Goal: Find specific page/section: Locate a particular part of the current website

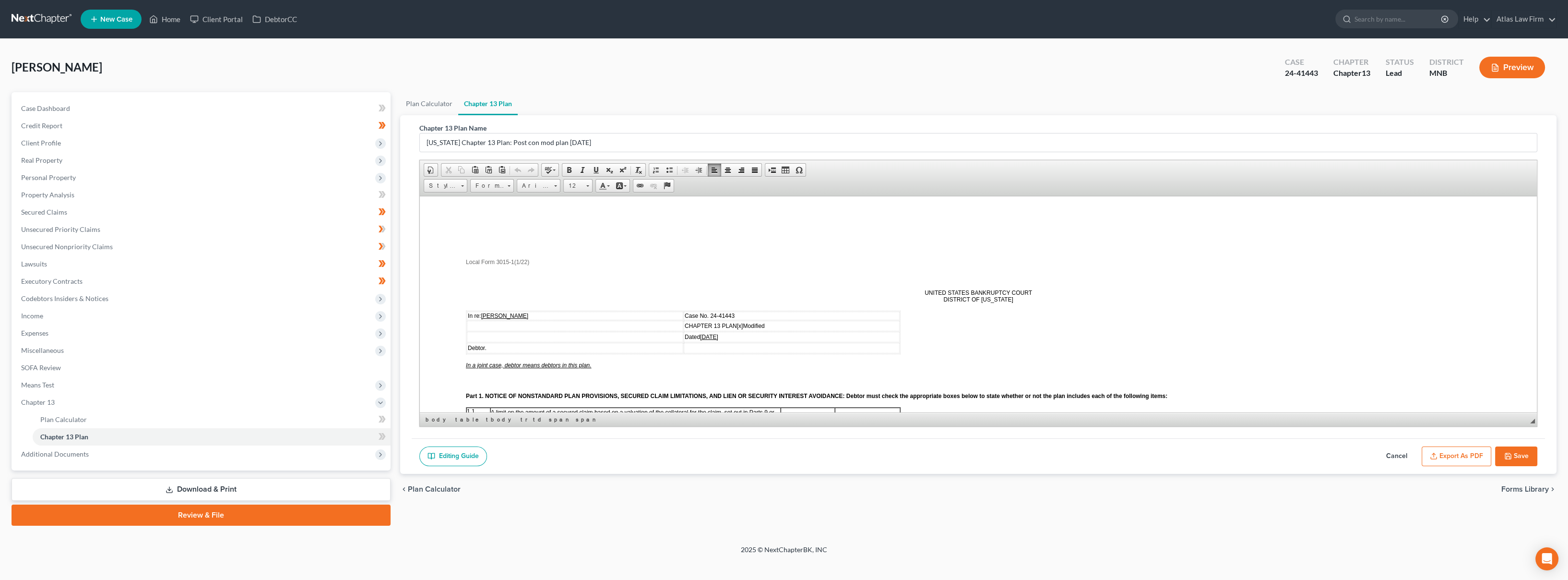
scroll to position [1066, 0]
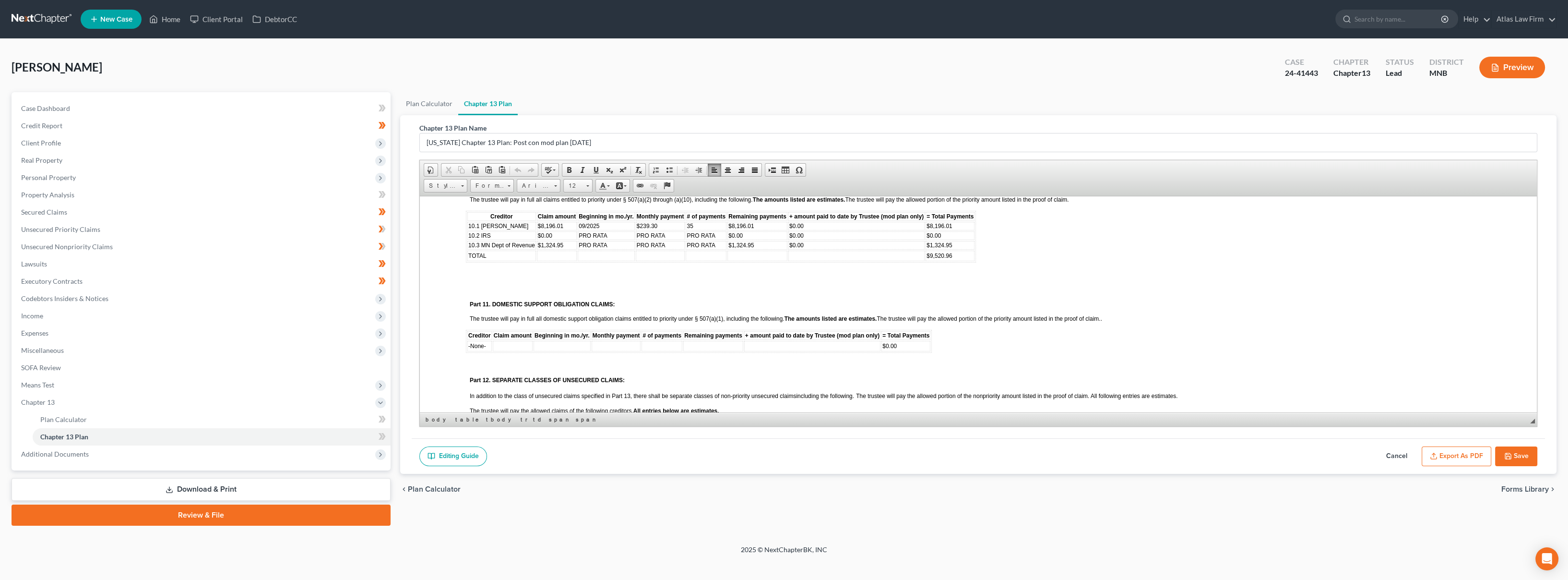
click at [46, 14] on link at bounding box center [42, 19] width 61 height 17
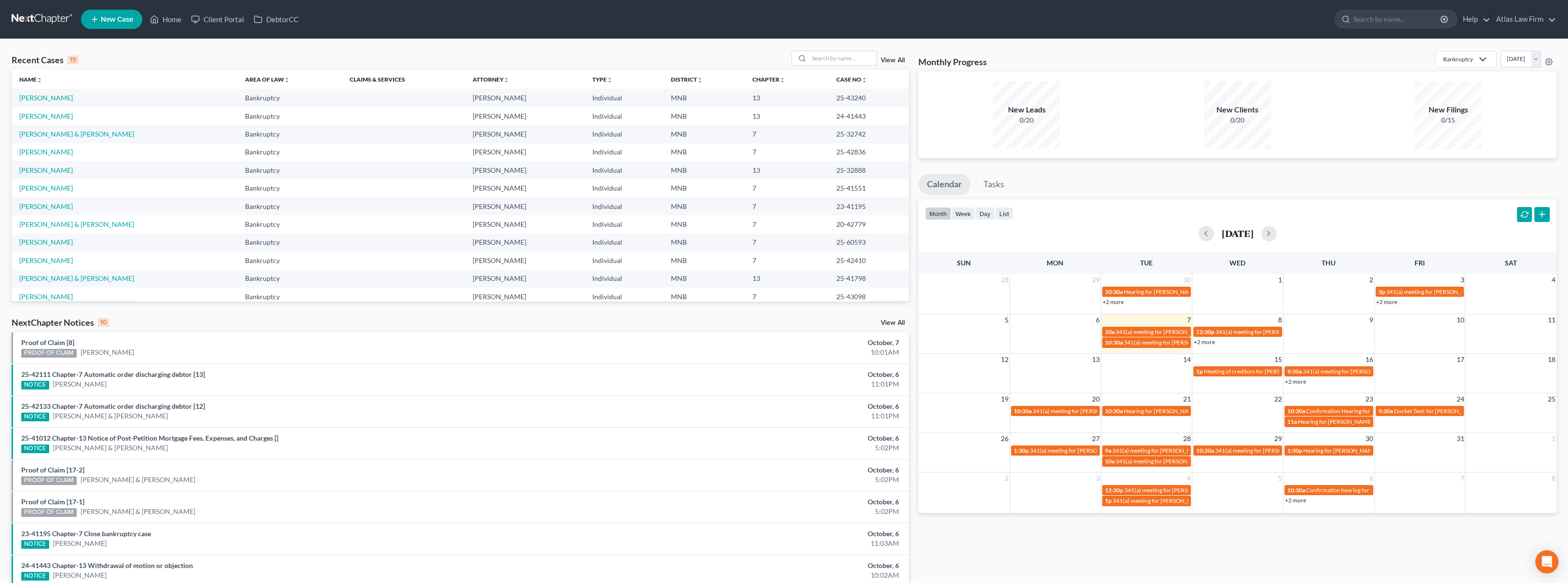
click at [848, 57] on input "search" at bounding box center [843, 57] width 67 height 14
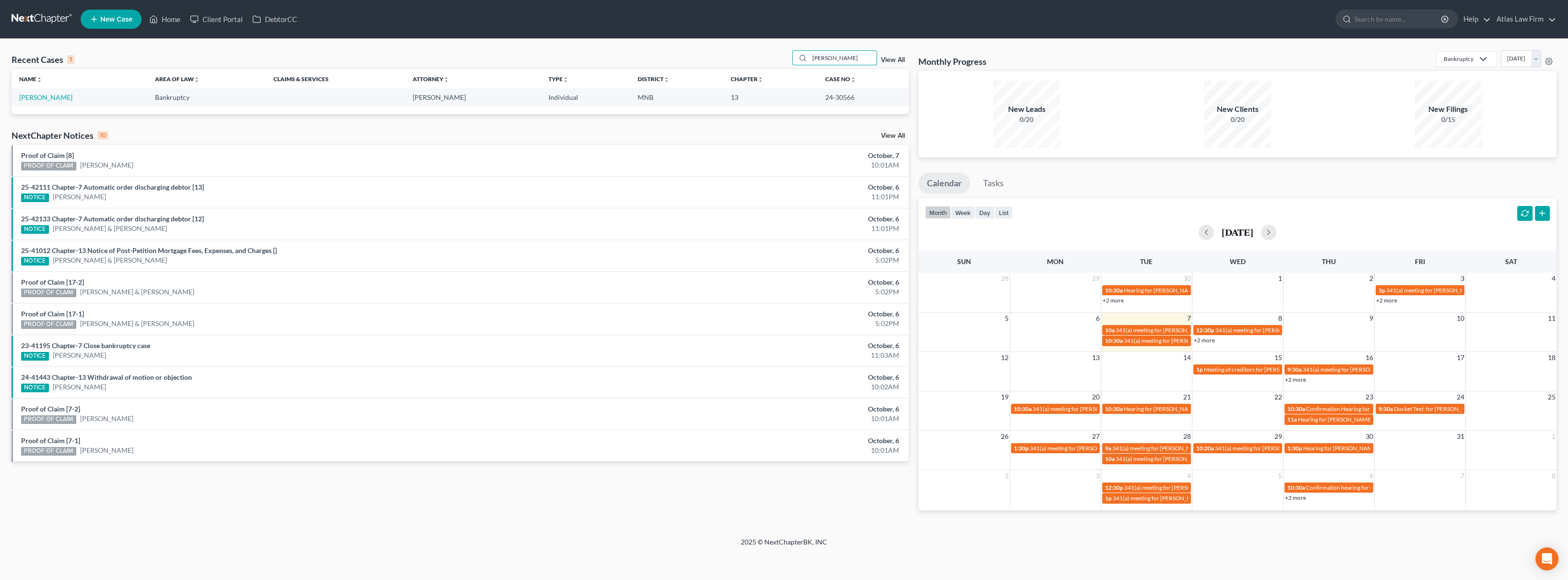
type input "riedl"
click at [50, 95] on link "Riedl, Raymond" at bounding box center [46, 97] width 53 height 8
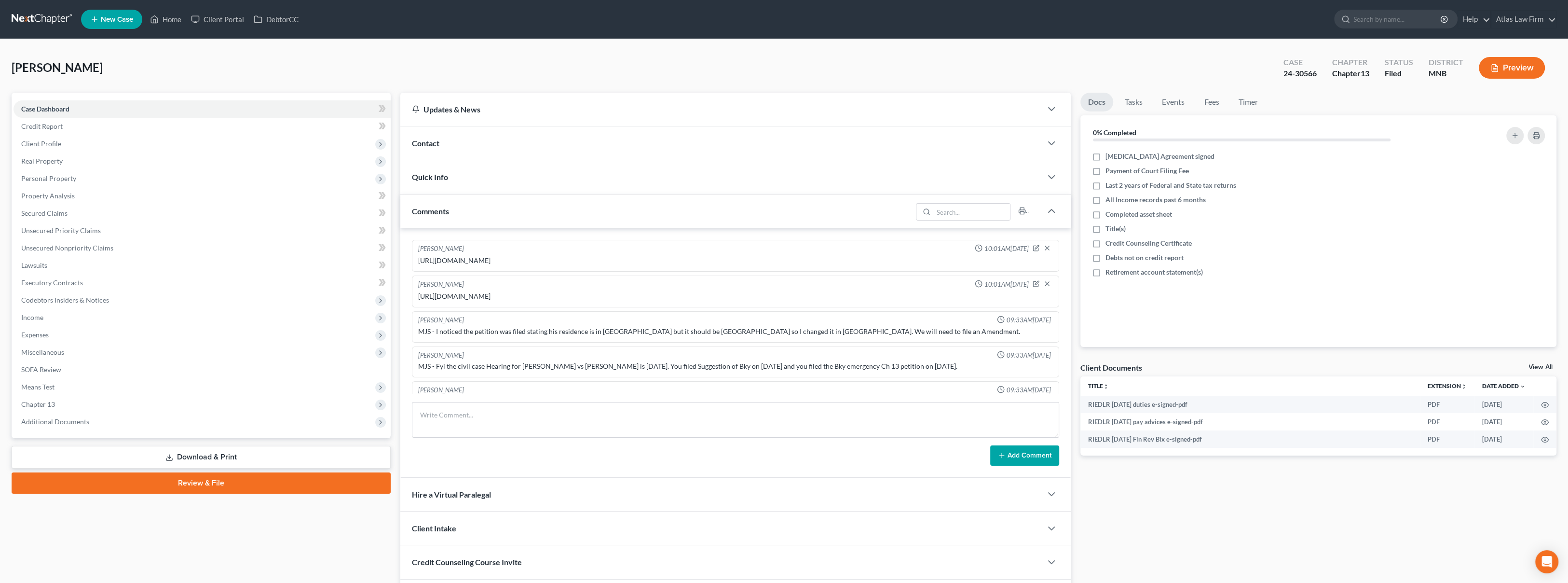
scroll to position [444, 0]
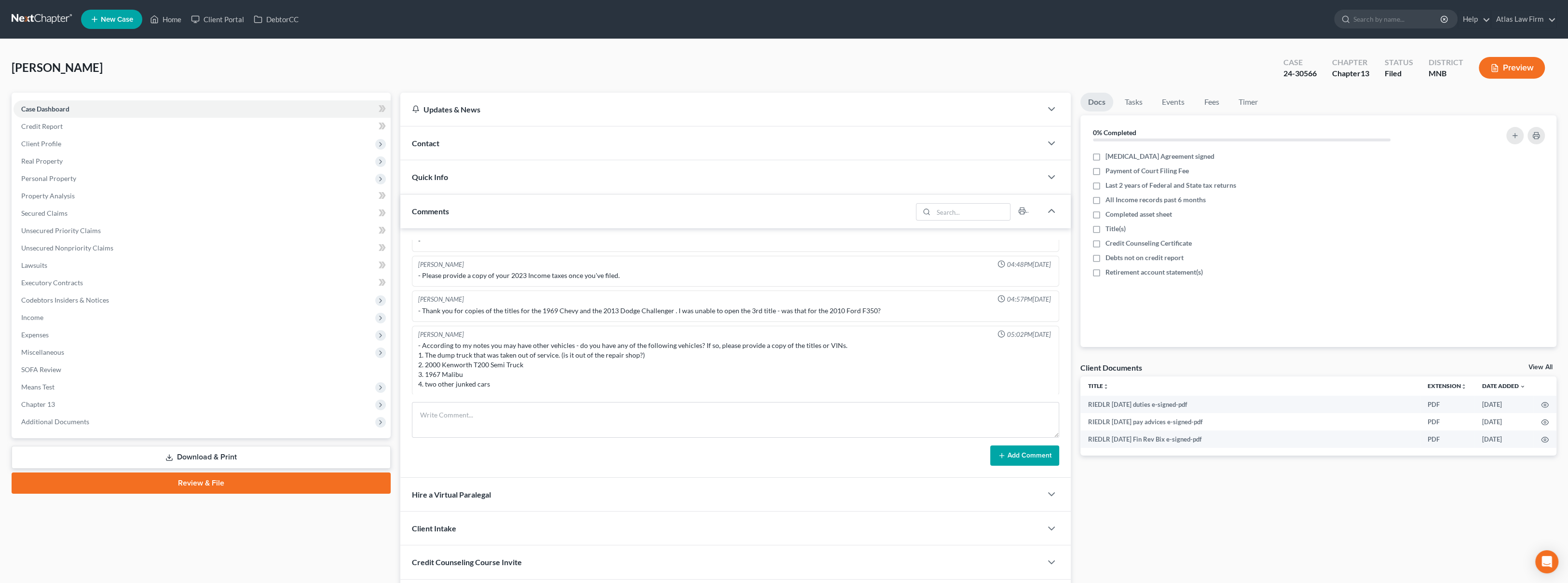
click at [90, 421] on span "Additional Documents" at bounding box center [202, 421] width 377 height 17
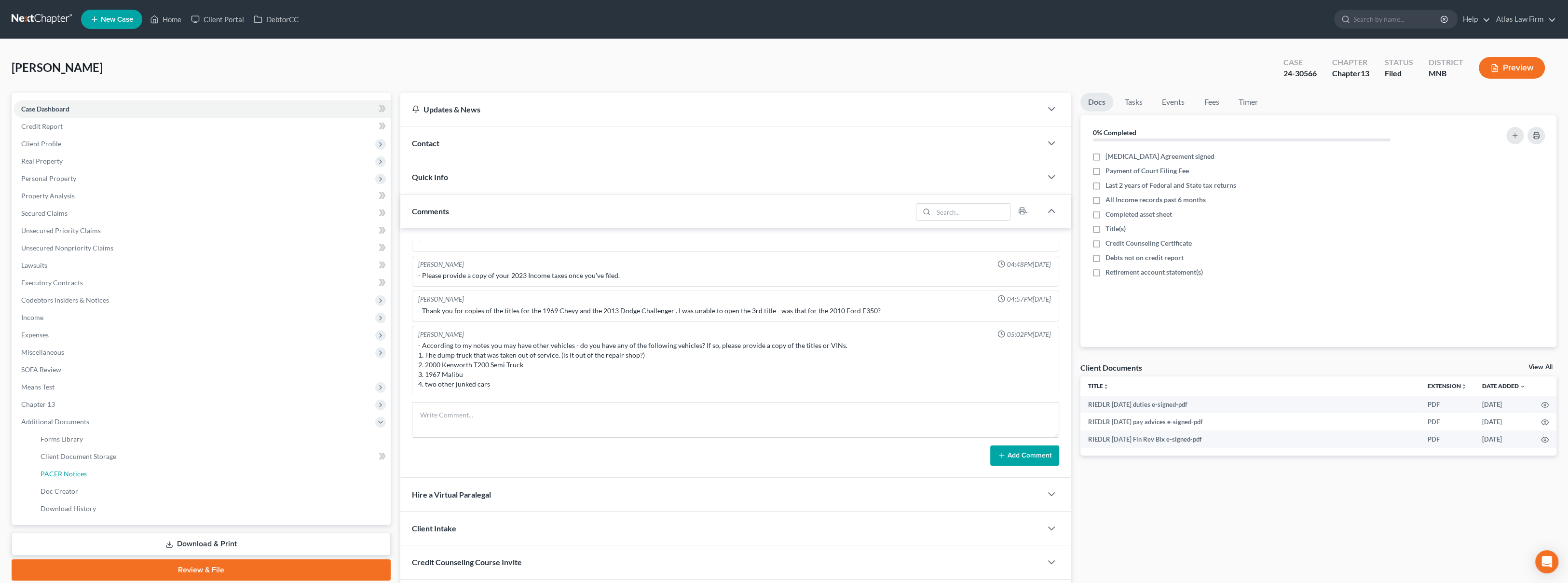
click at [102, 471] on link "PACER Notices" at bounding box center [212, 473] width 358 height 17
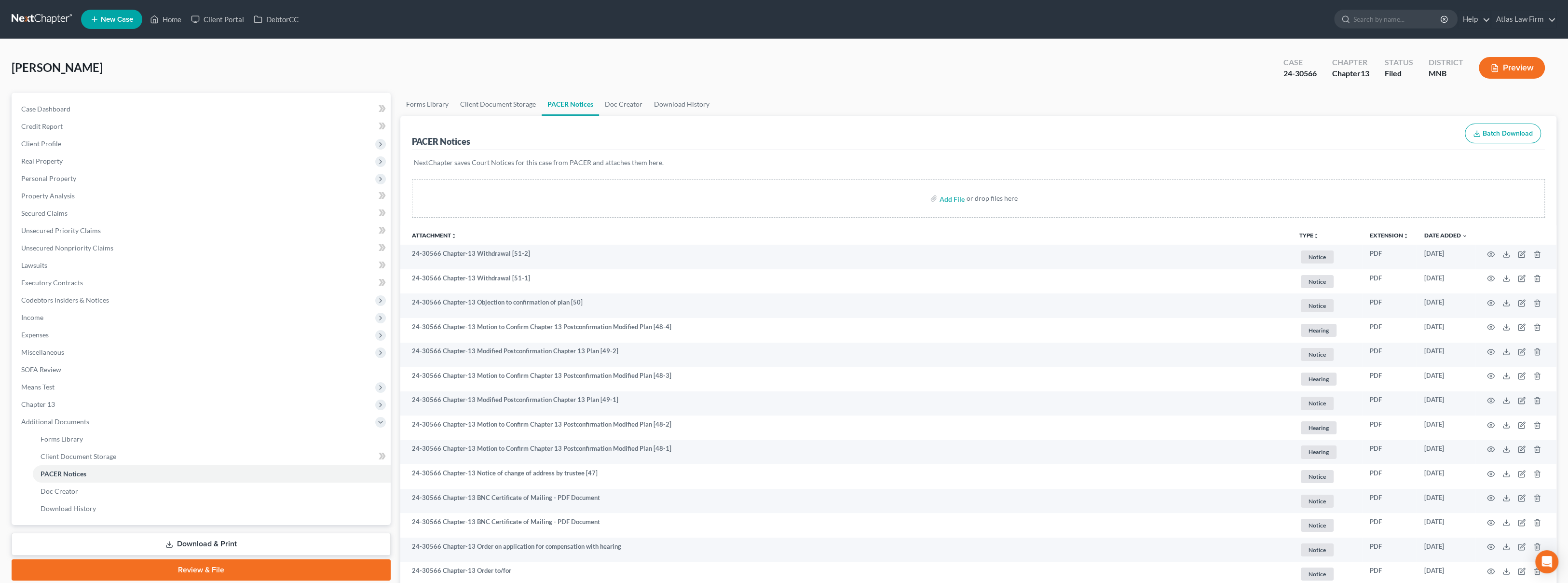
scroll to position [107, 0]
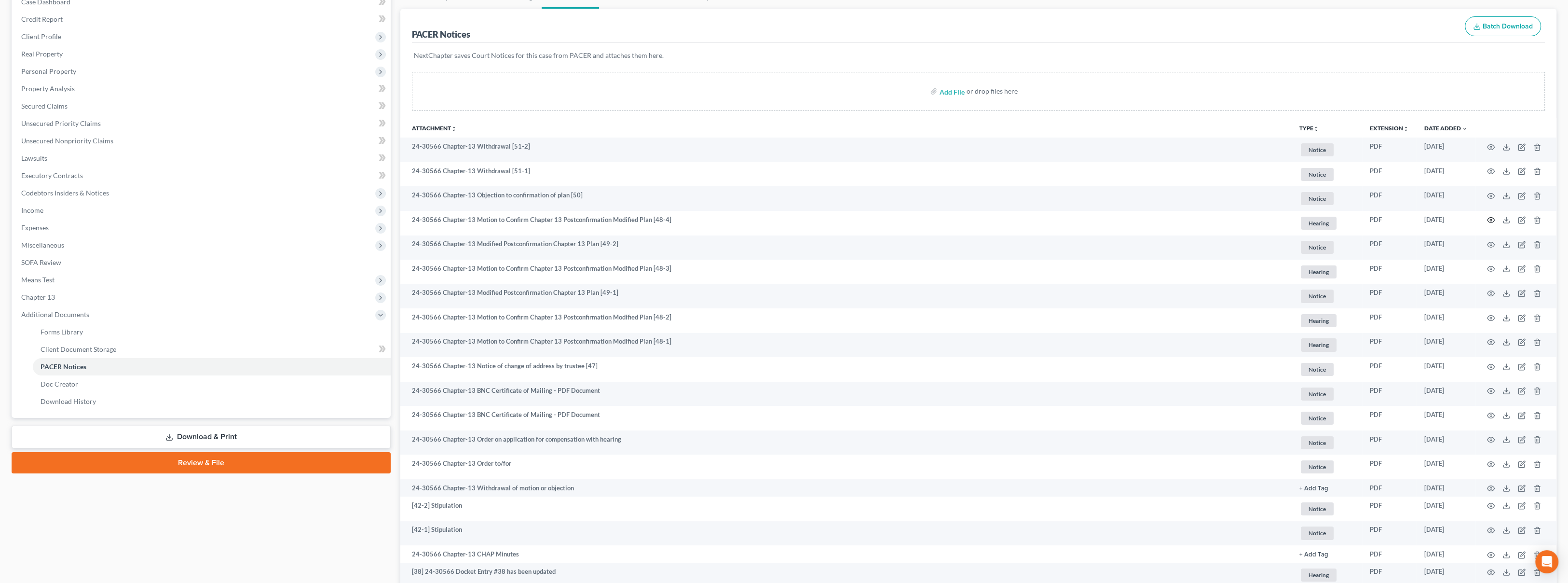
click at [1491, 218] on icon "button" at bounding box center [1491, 220] width 7 height 7
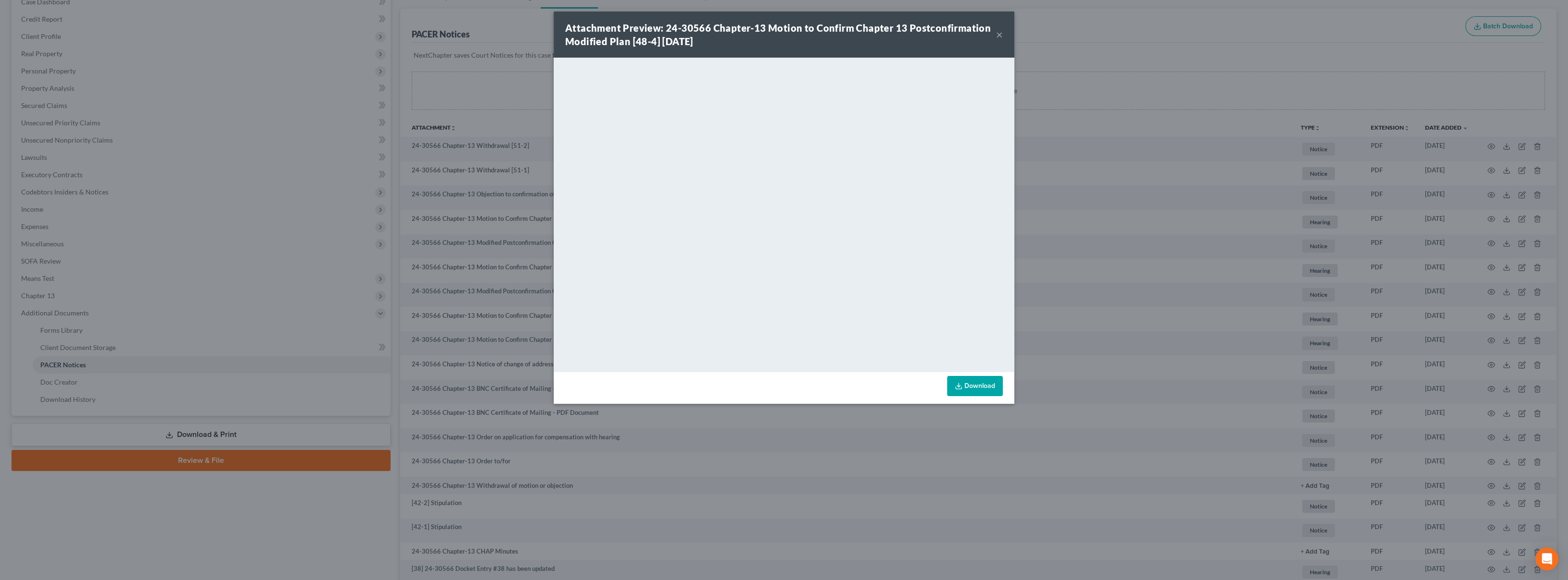
click at [1004, 34] on div "Attachment Preview: 24-30566 Chapter-13 Motion to Confirm Chapter 13 Postconfir…" at bounding box center [784, 34] width 461 height 46
click at [1001, 33] on button "×" at bounding box center [999, 34] width 7 height 11
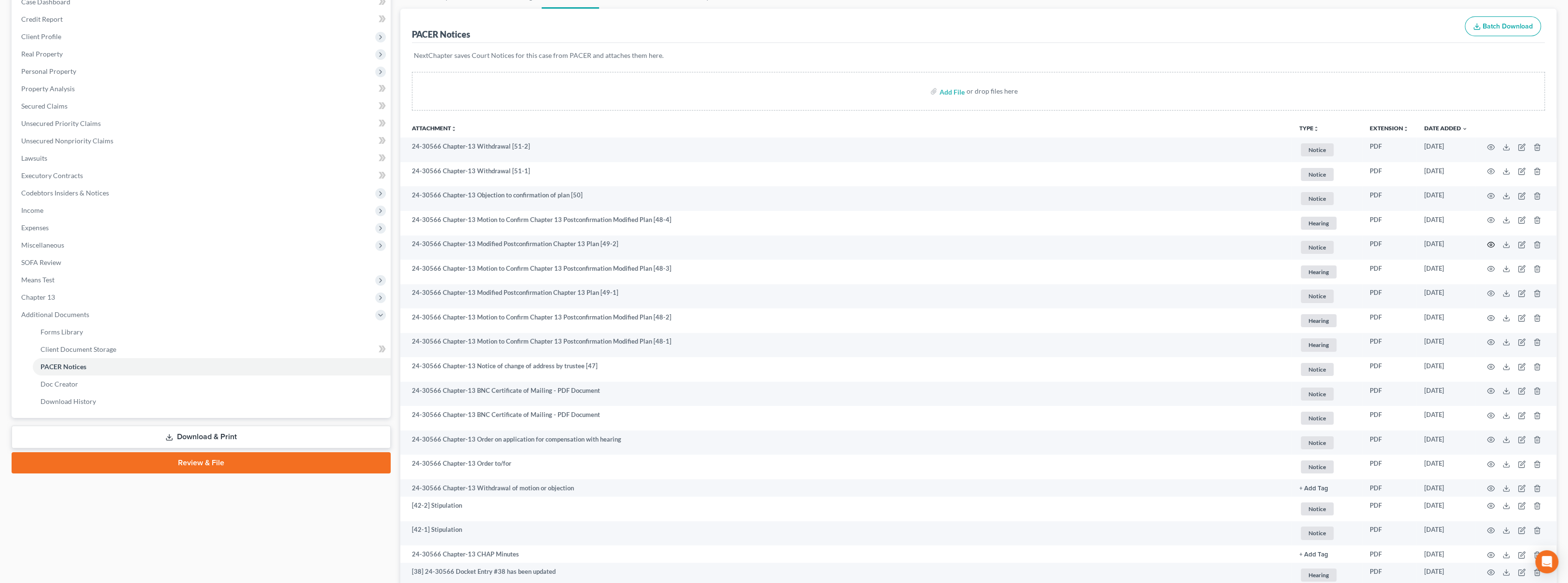
click at [1490, 244] on circle "button" at bounding box center [1491, 244] width 2 height 2
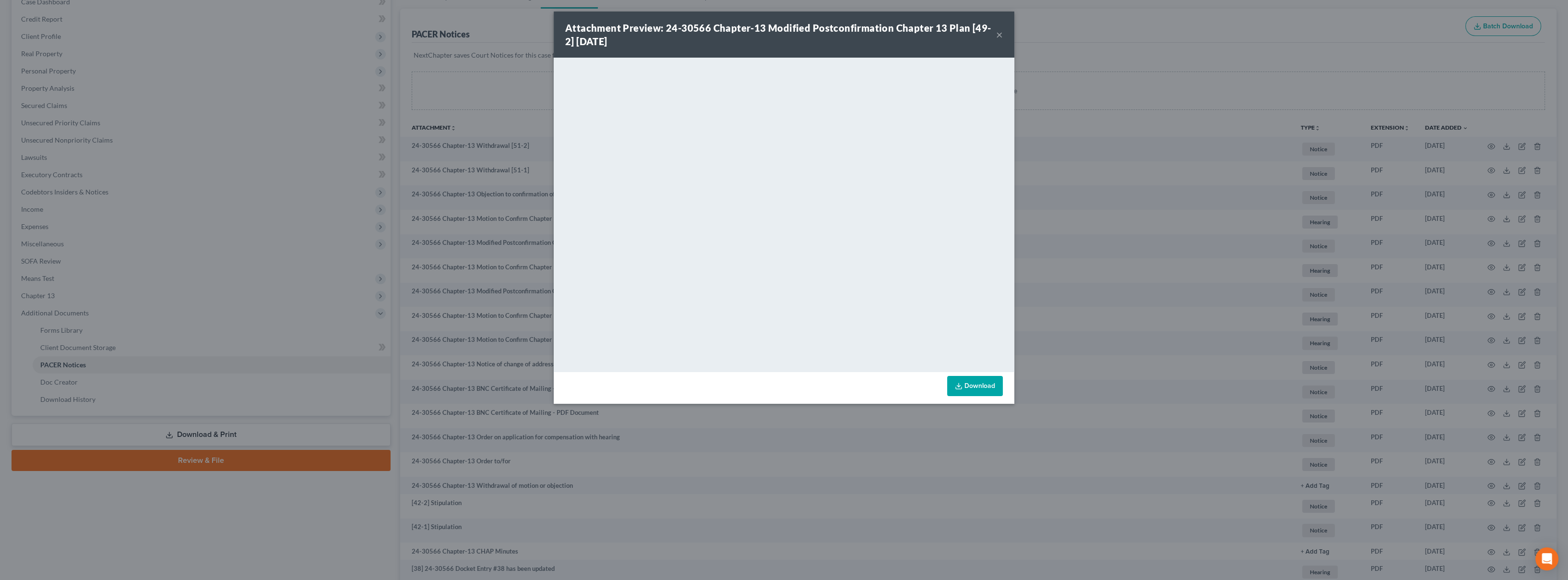
click at [999, 38] on button "×" at bounding box center [999, 34] width 7 height 11
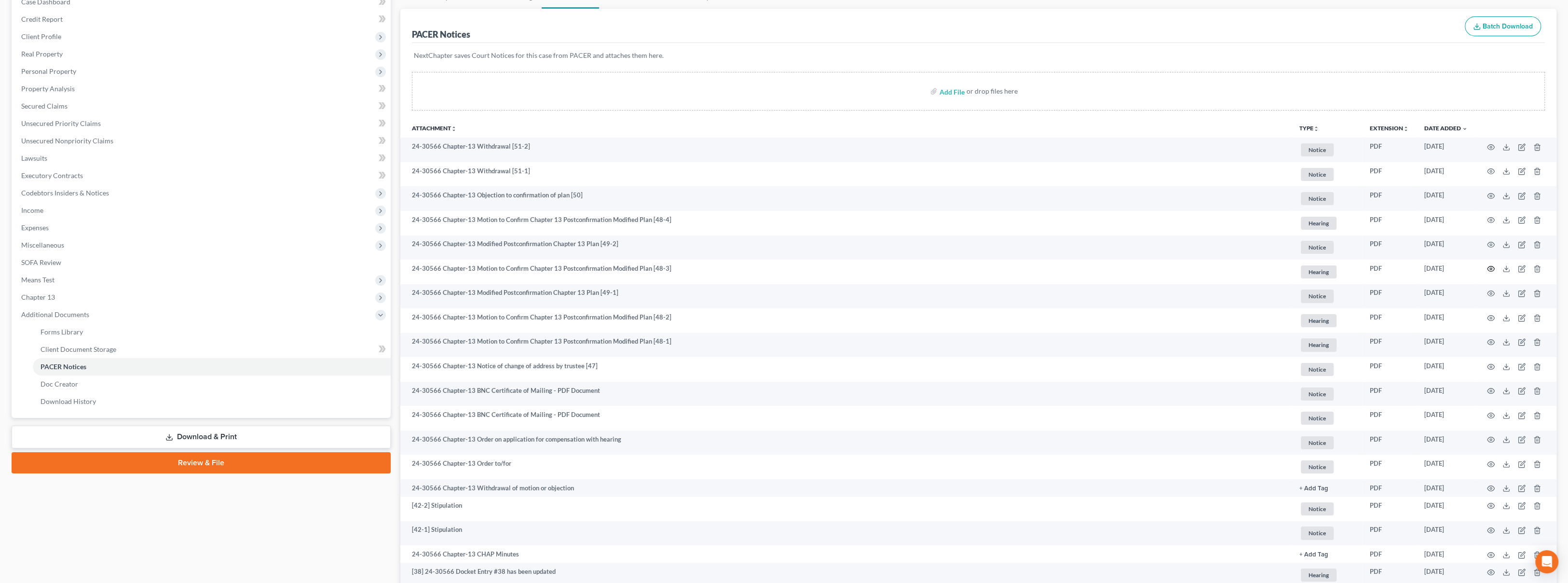
click at [1488, 268] on icon "button" at bounding box center [1491, 268] width 7 height 7
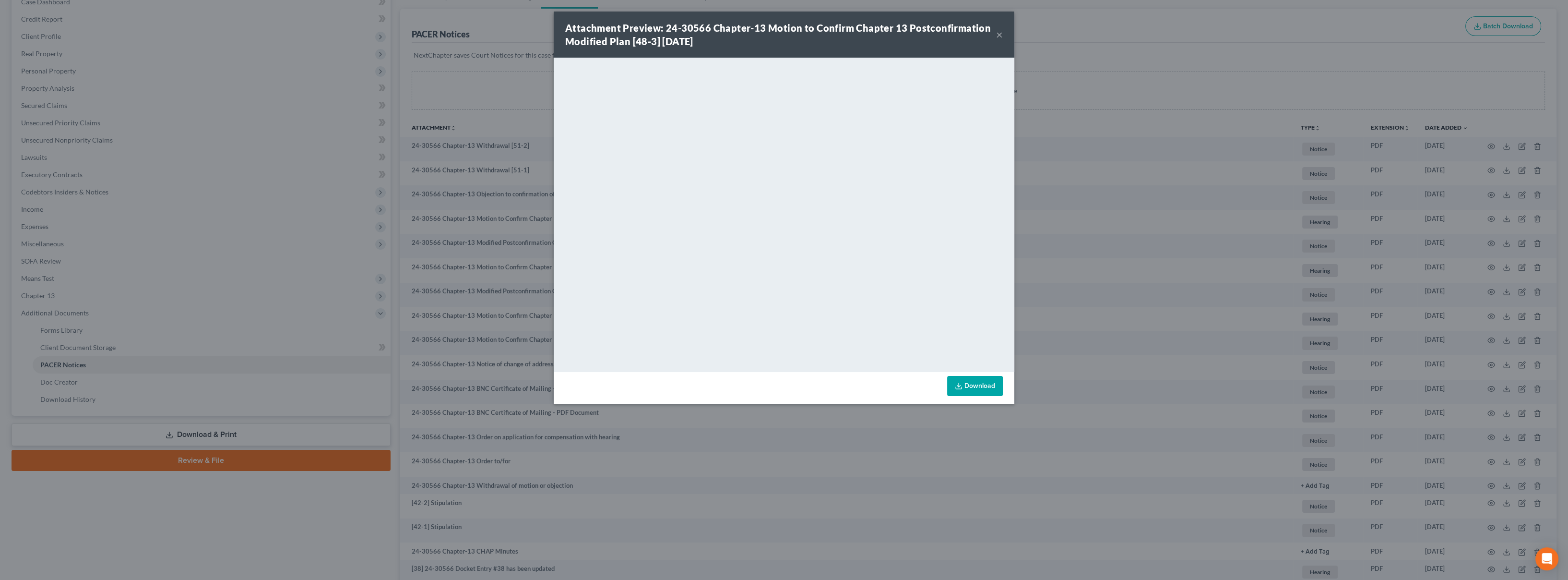
click at [1001, 36] on button "×" at bounding box center [999, 34] width 7 height 11
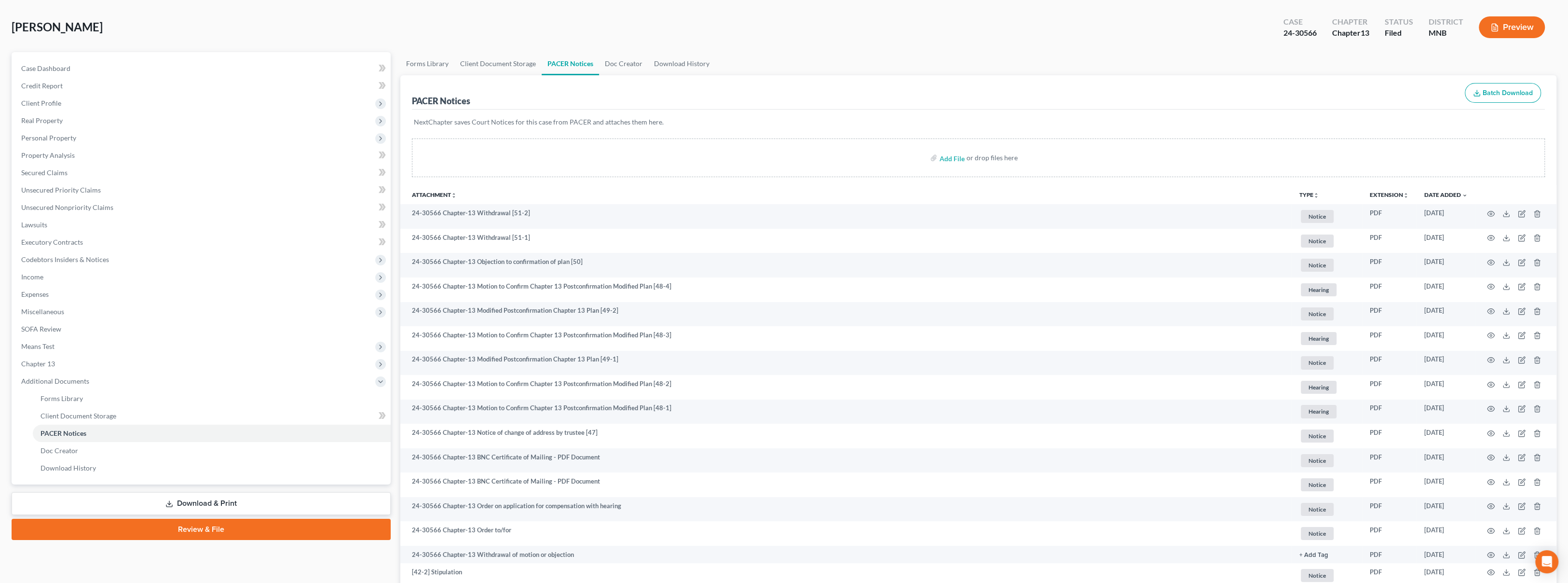
scroll to position [0, 0]
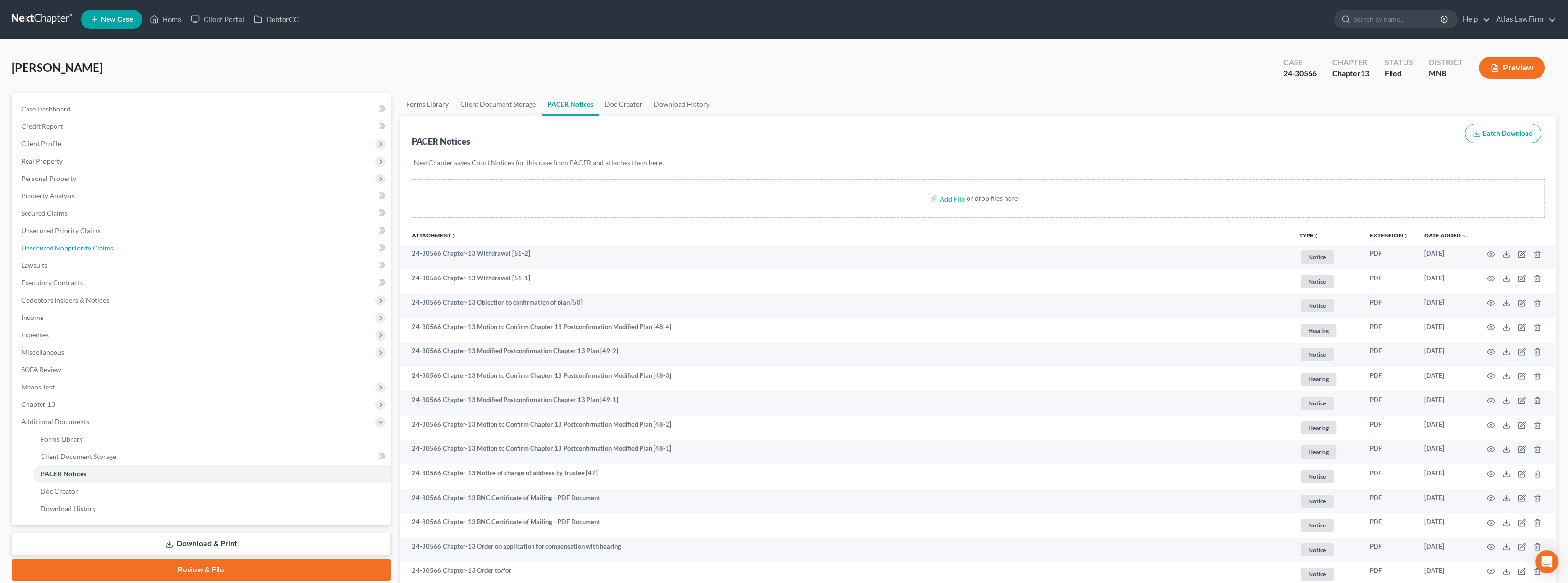
click at [189, 249] on link "Unsecured Nonpriority Claims" at bounding box center [202, 248] width 377 height 17
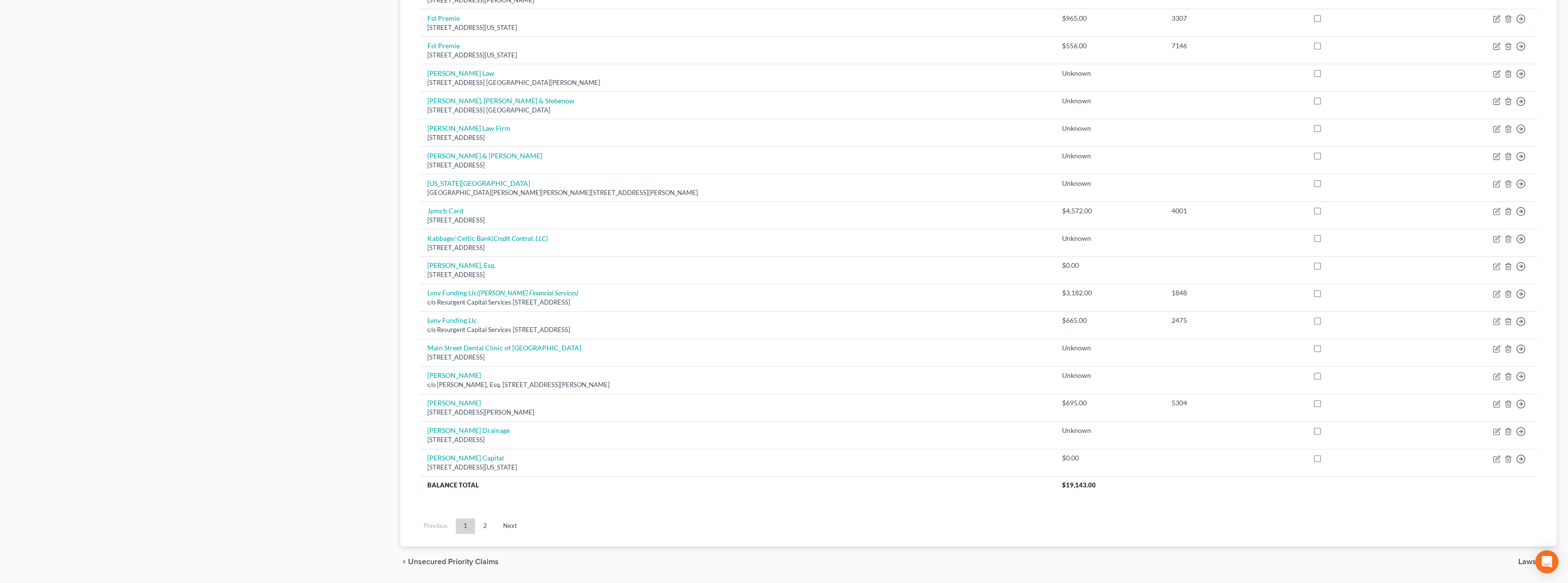
scroll to position [532, 0]
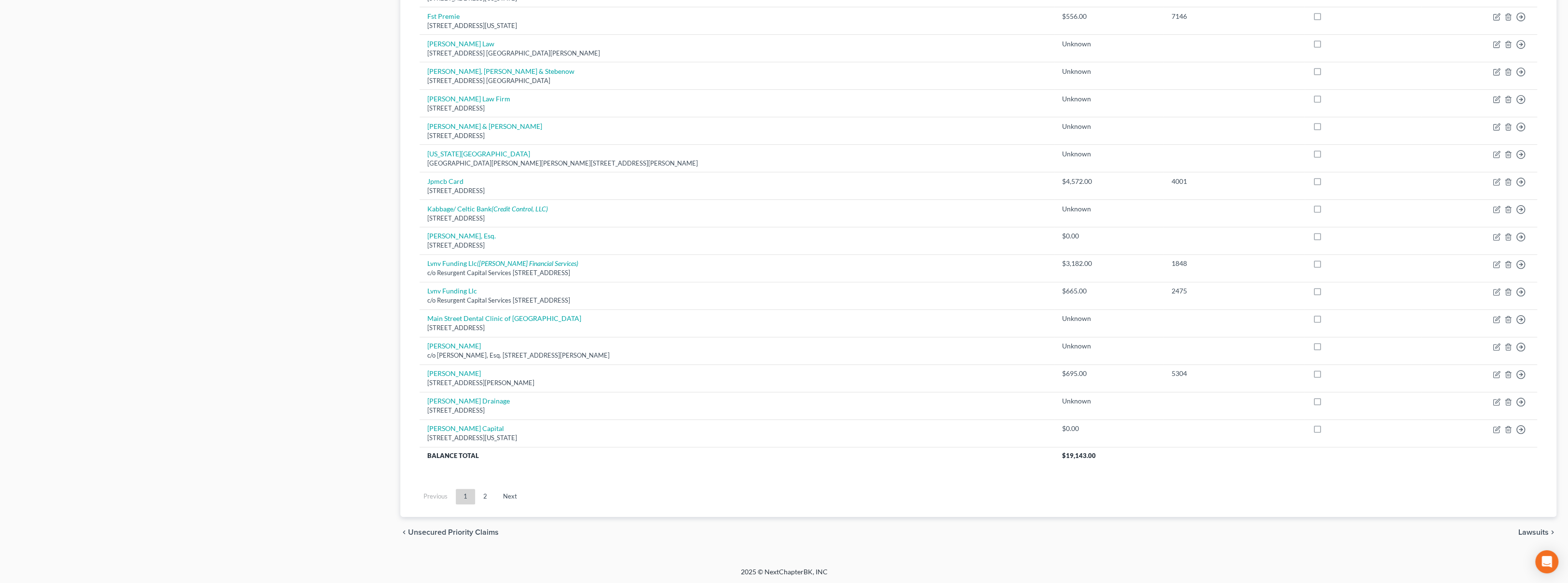
click at [486, 501] on link "2" at bounding box center [485, 496] width 20 height 16
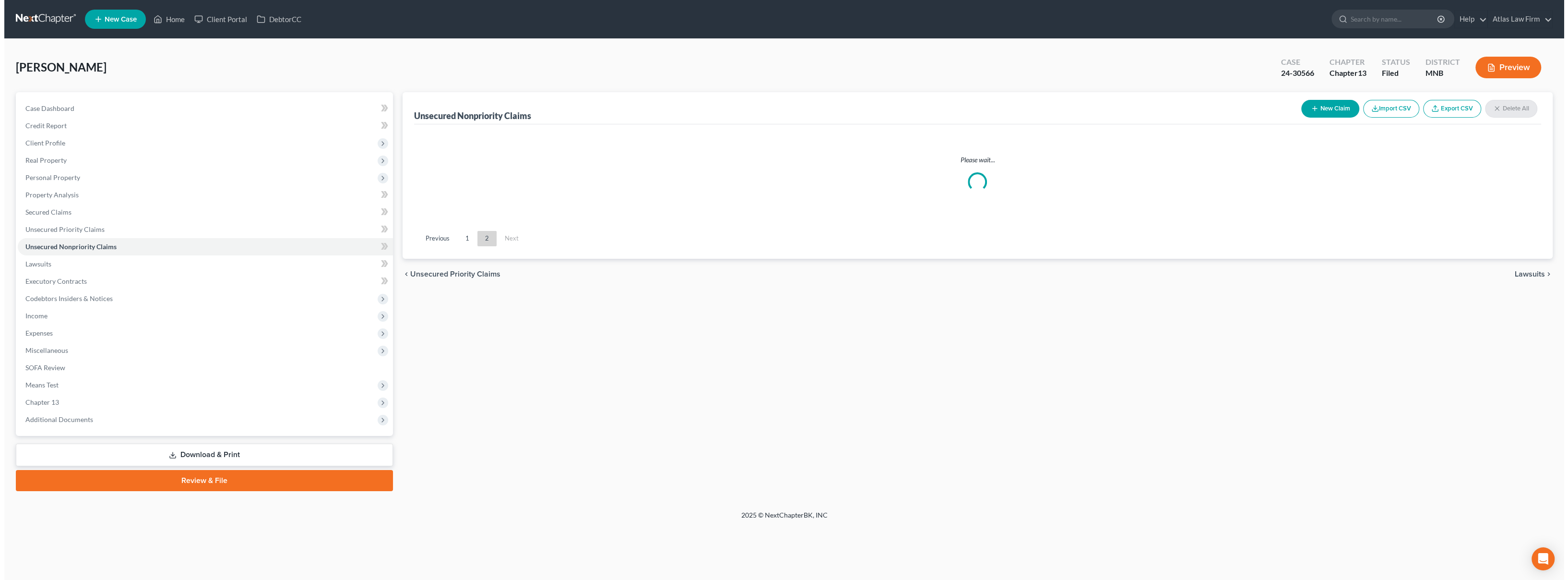
scroll to position [0, 0]
